Goal: Browse casually

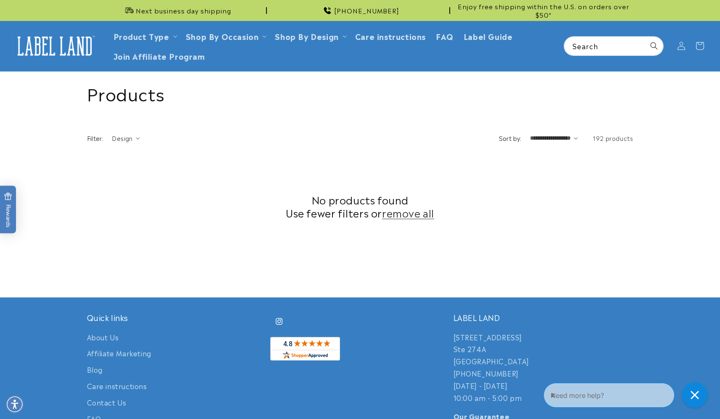
scroll to position [211, 0]
